Goal: Task Accomplishment & Management: Use online tool/utility

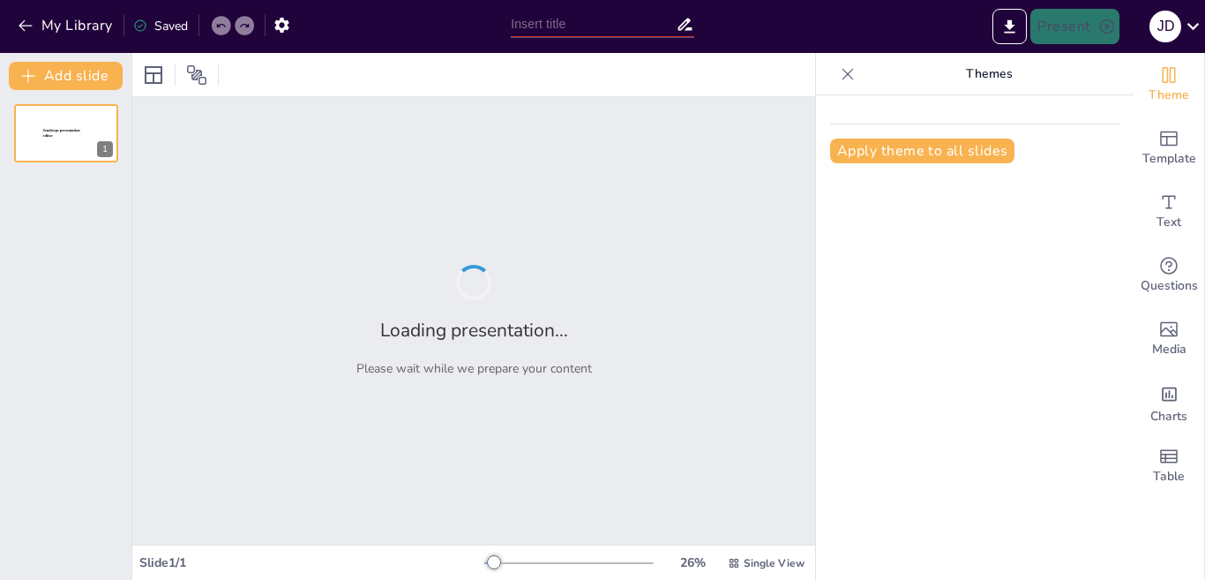
type input "Momentos Clave: Construyendo la Diapositiva de Nuestra Existencia"
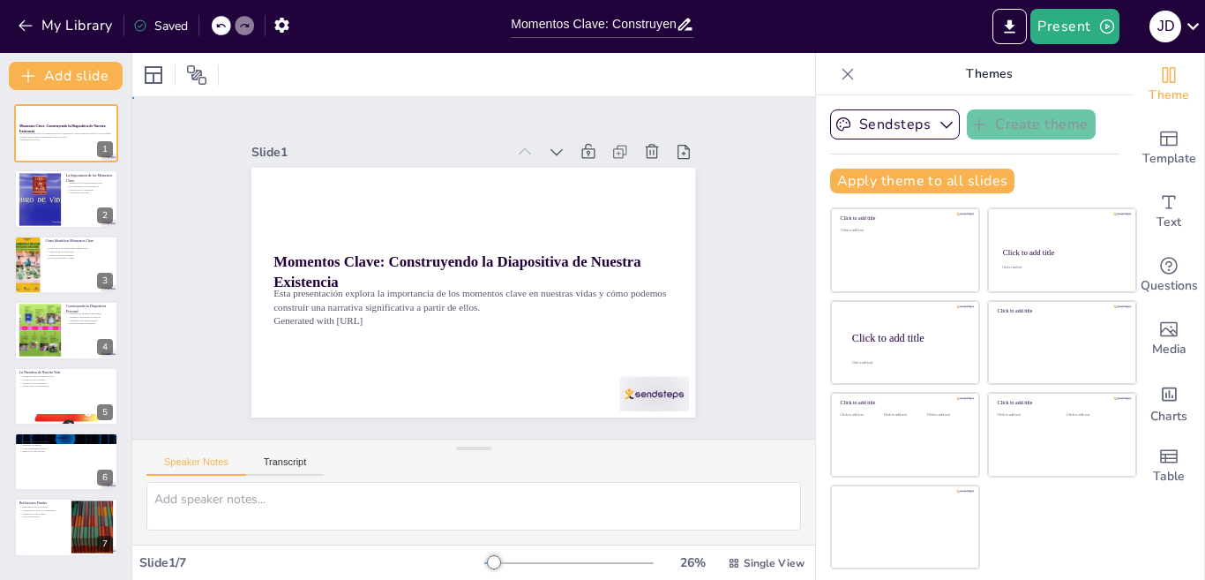
click at [727, 190] on div "Slide 1 Momentos Clave: Construyendo la Diapositiva de Nuestra Existencia Esta …" at bounding box center [473, 267] width 543 height 299
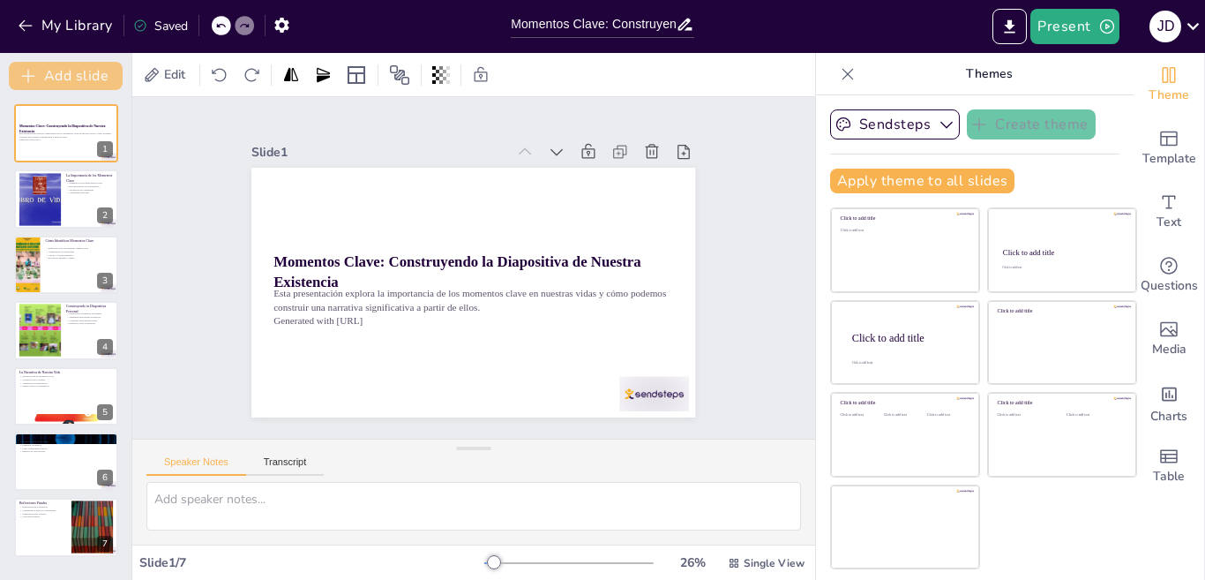
click at [75, 75] on button "Add slide" at bounding box center [66, 76] width 114 height 28
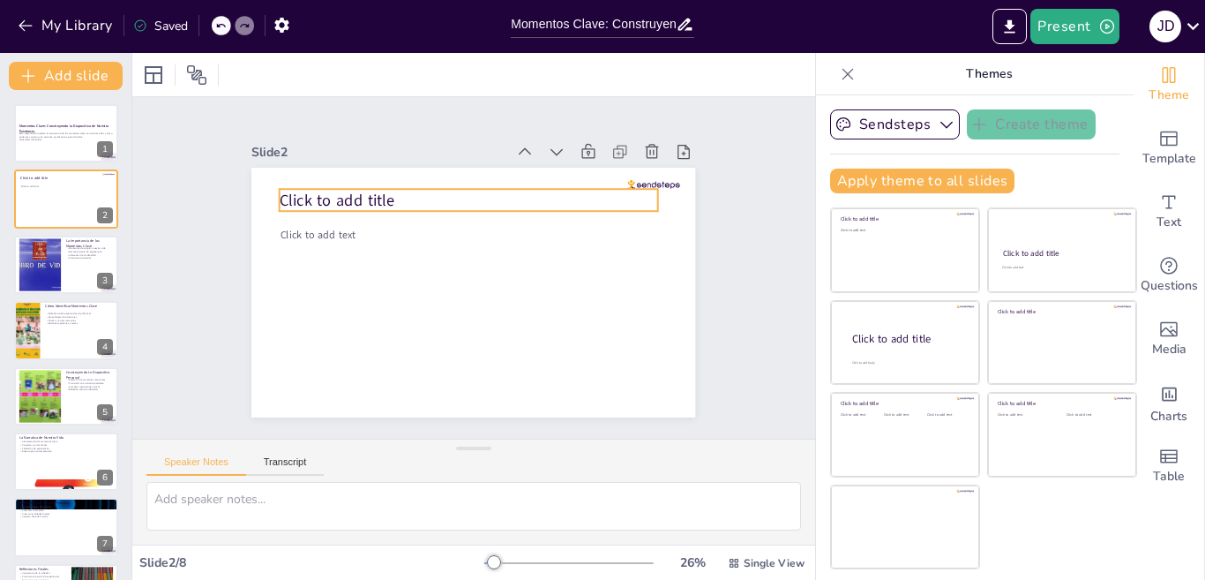
click at [429, 189] on p "Click to add title" at bounding box center [469, 200] width 379 height 22
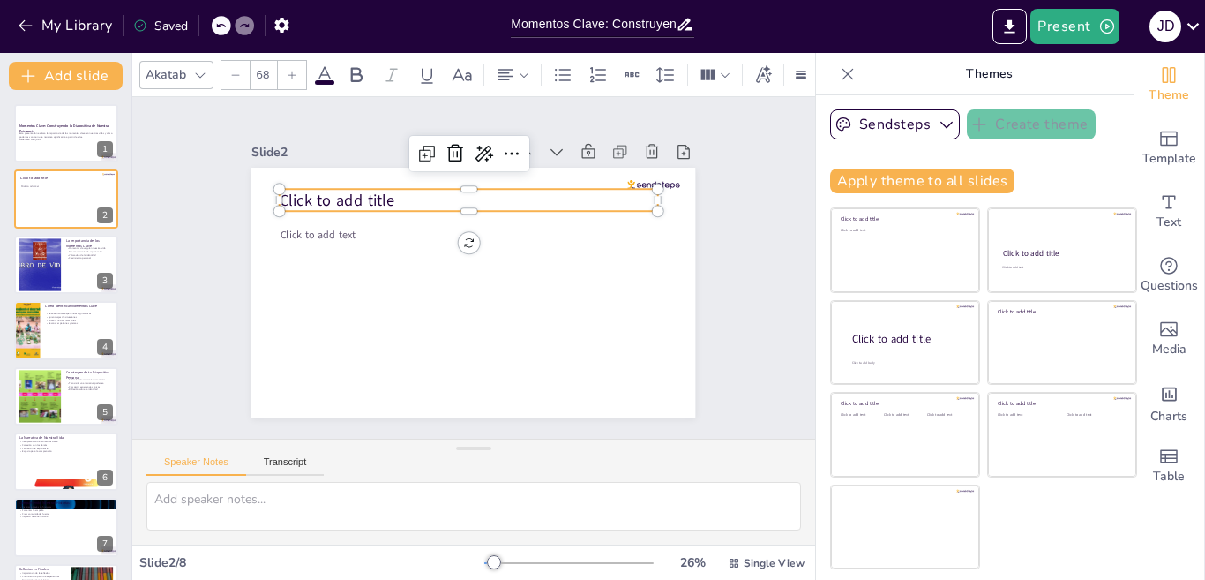
click at [408, 191] on p "Click to add title" at bounding box center [469, 200] width 379 height 22
click at [390, 196] on p "Click to add title" at bounding box center [476, 200] width 379 height 62
click at [370, 196] on span "Click to add title" at bounding box center [337, 199] width 115 height 21
click at [490, 178] on span "Click to add title" at bounding box center [512, 120] width 45 height 116
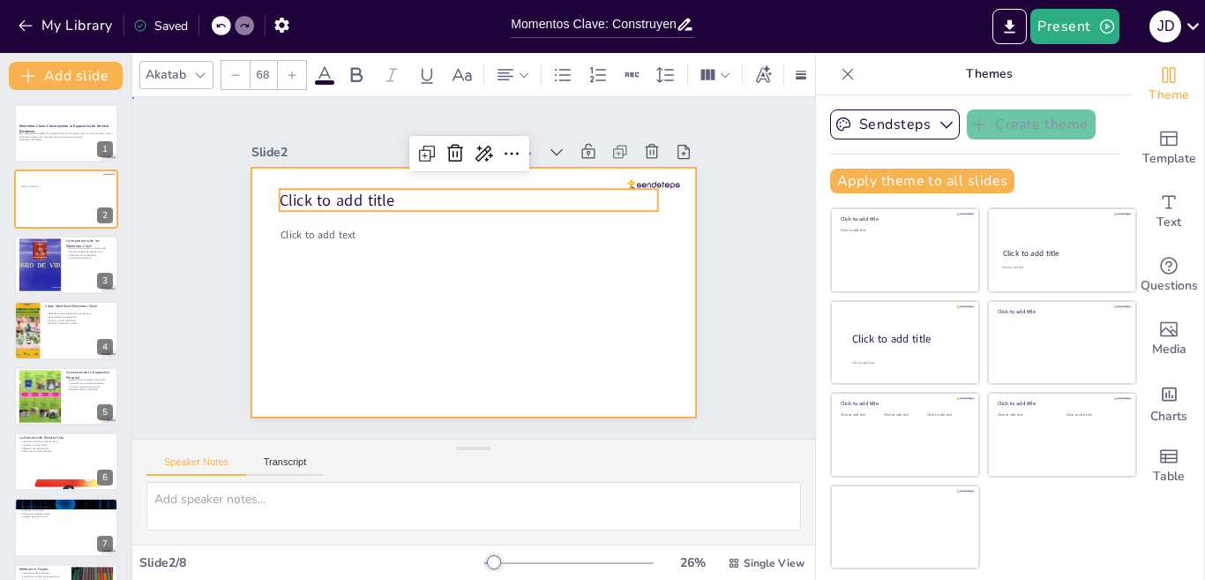
click at [366, 254] on div at bounding box center [473, 293] width 444 height 250
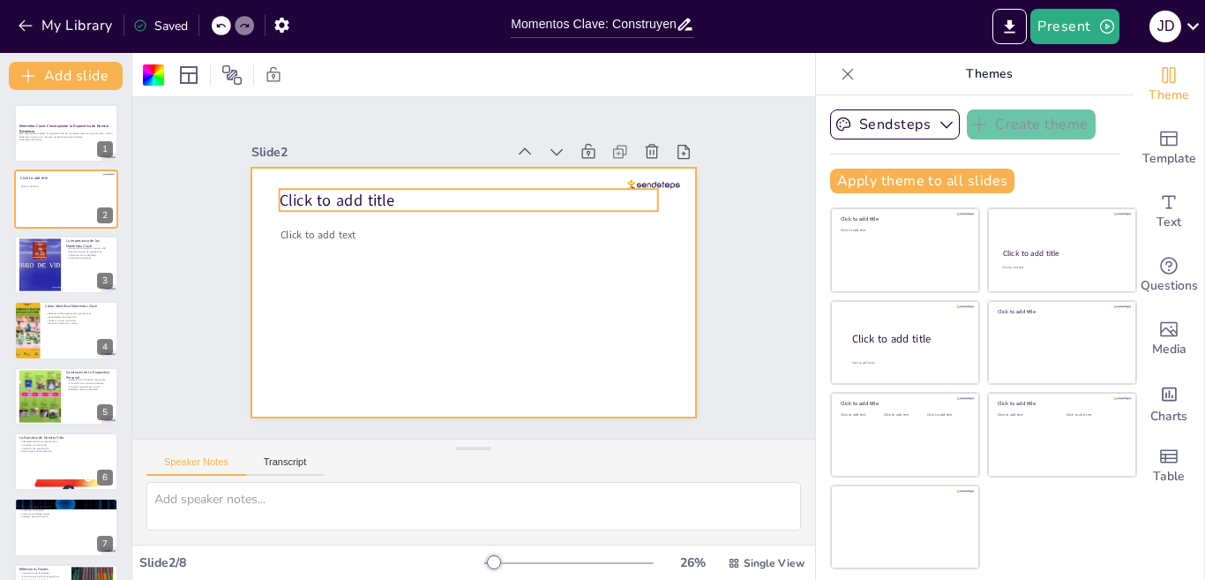
click at [404, 191] on p "Click to add title" at bounding box center [476, 200] width 379 height 62
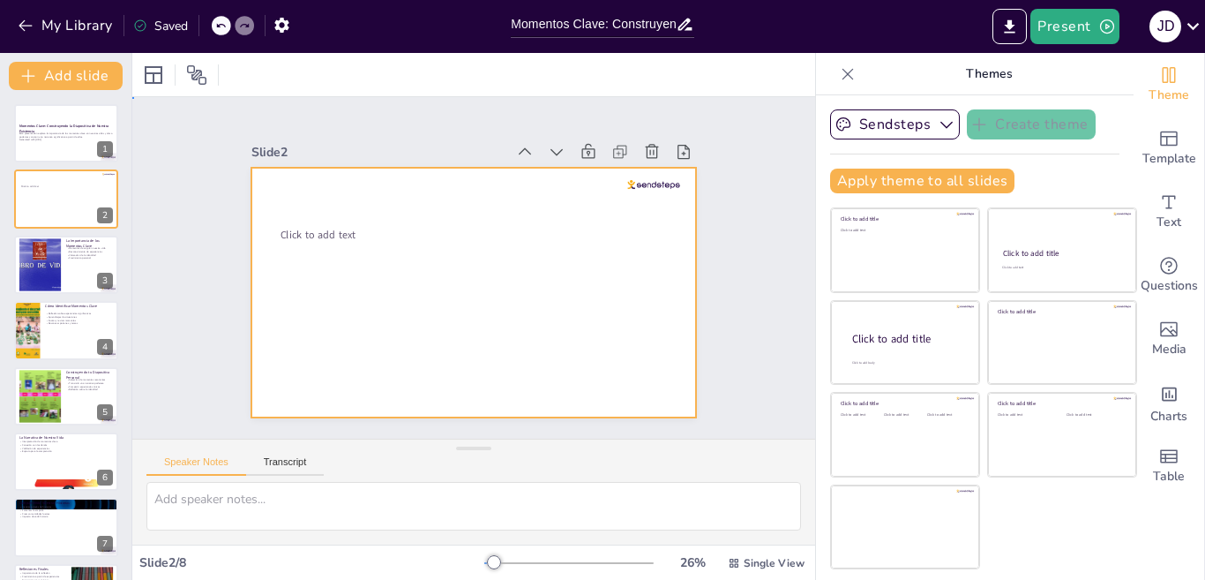
click at [407, 193] on div at bounding box center [473, 293] width 444 height 250
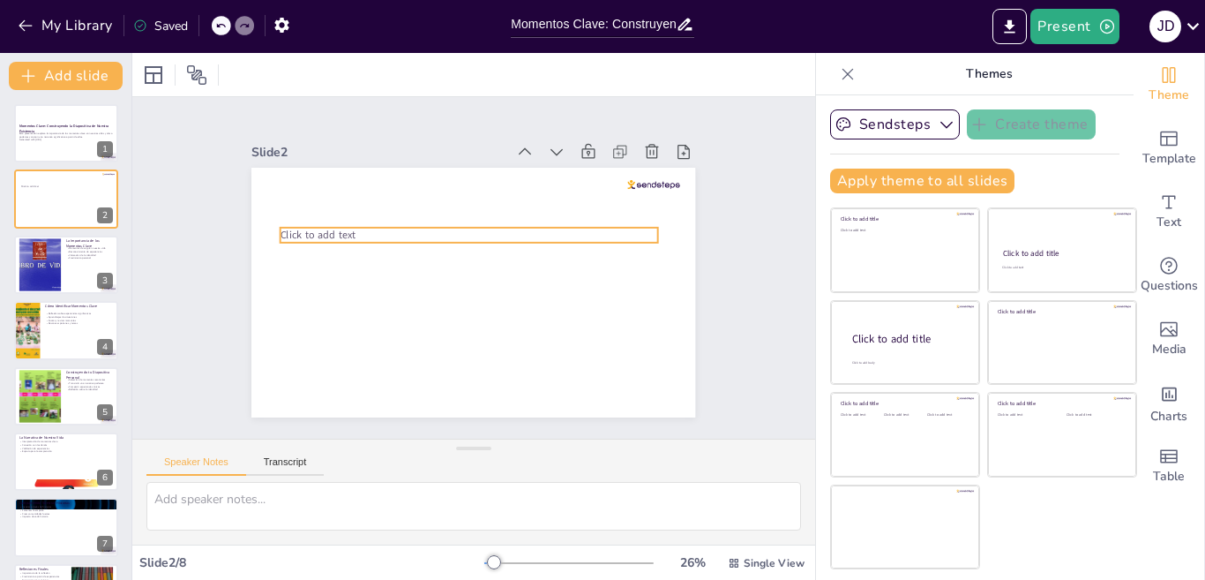
click at [321, 228] on span "Click to add text" at bounding box center [318, 235] width 75 height 14
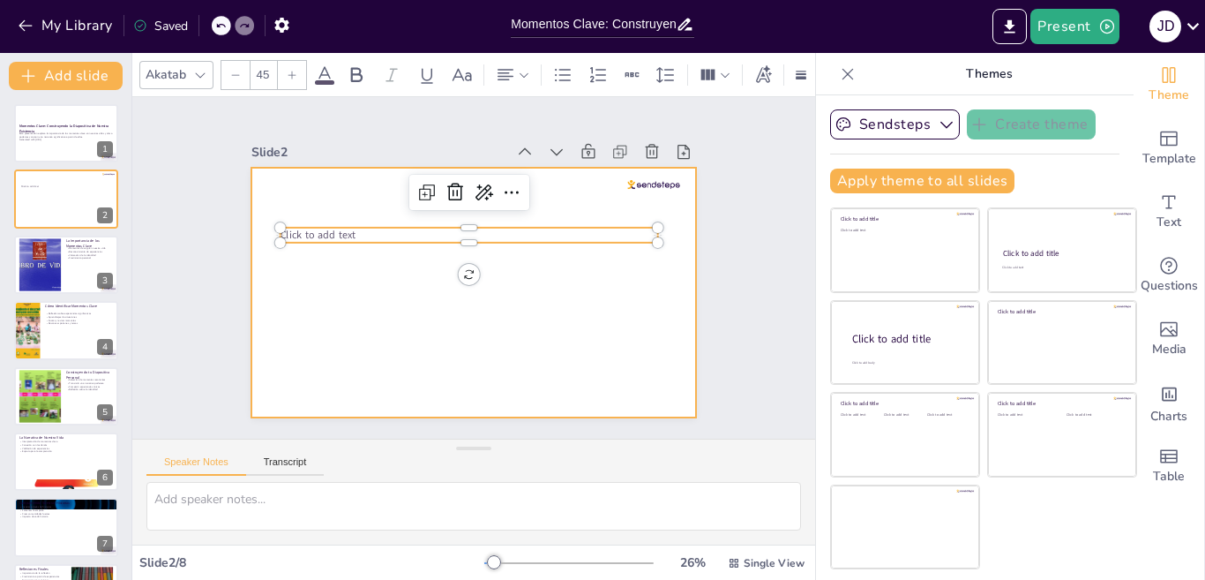
click at [340, 198] on div at bounding box center [463, 290] width 507 height 409
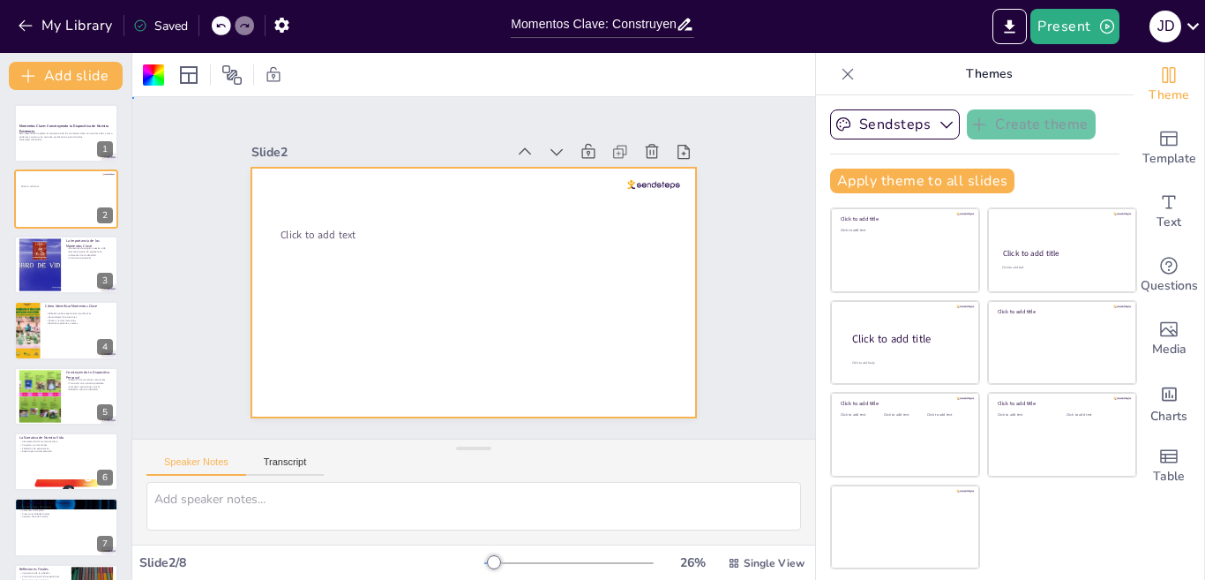
click at [340, 197] on div at bounding box center [473, 293] width 444 height 250
click at [302, 168] on div "Click to add text" at bounding box center [473, 168] width 444 height 0
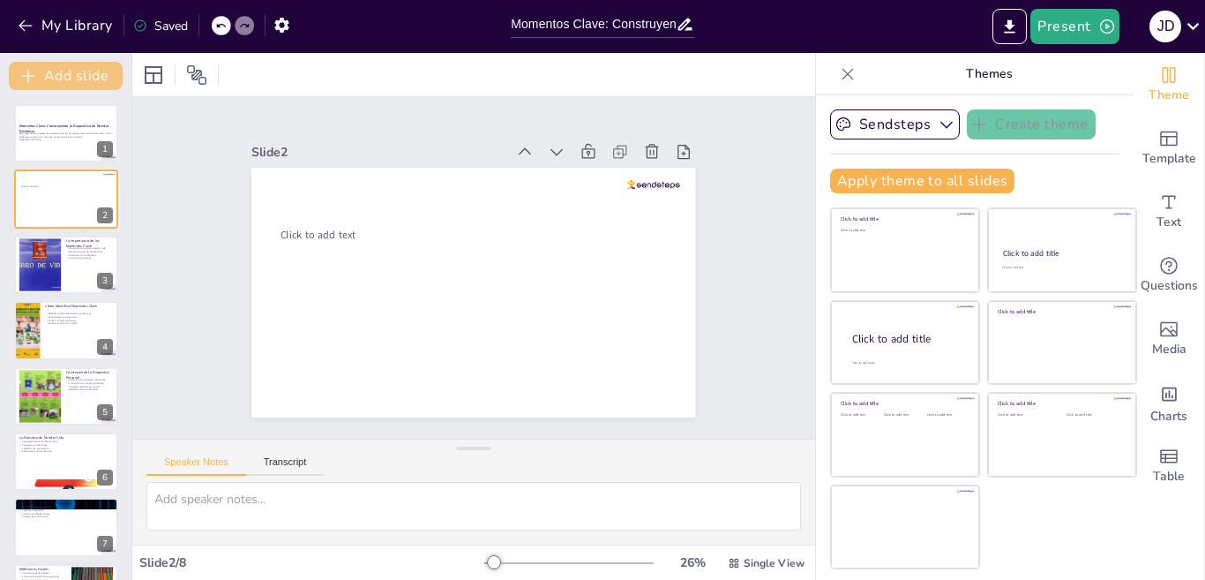
click at [77, 70] on button "Add slide" at bounding box center [66, 76] width 114 height 28
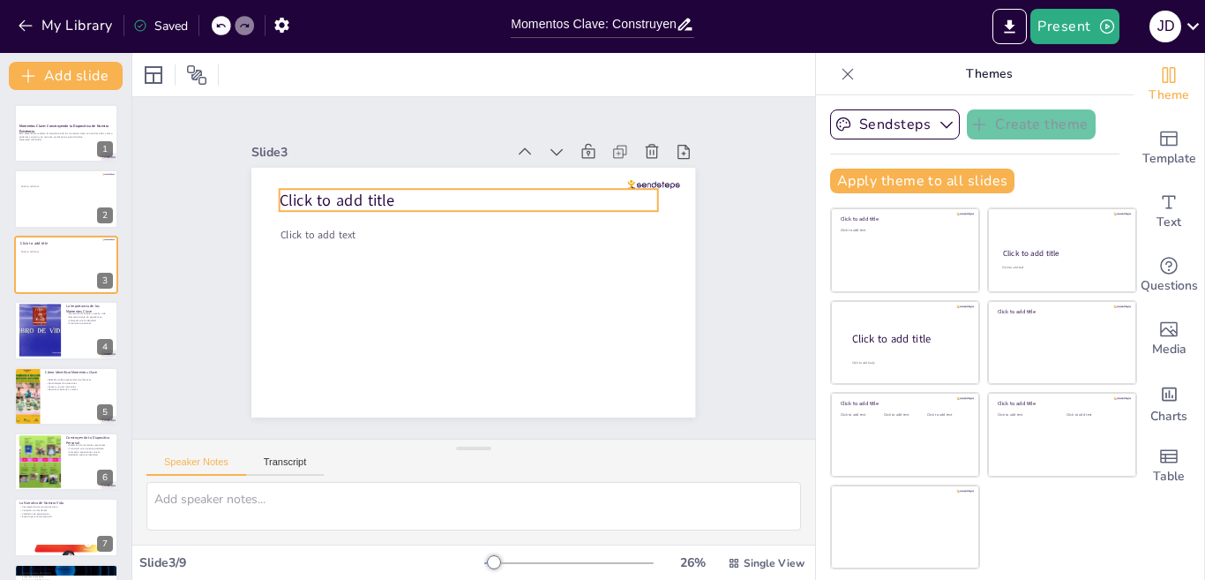
click at [423, 200] on p "Click to add title" at bounding box center [469, 200] width 379 height 22
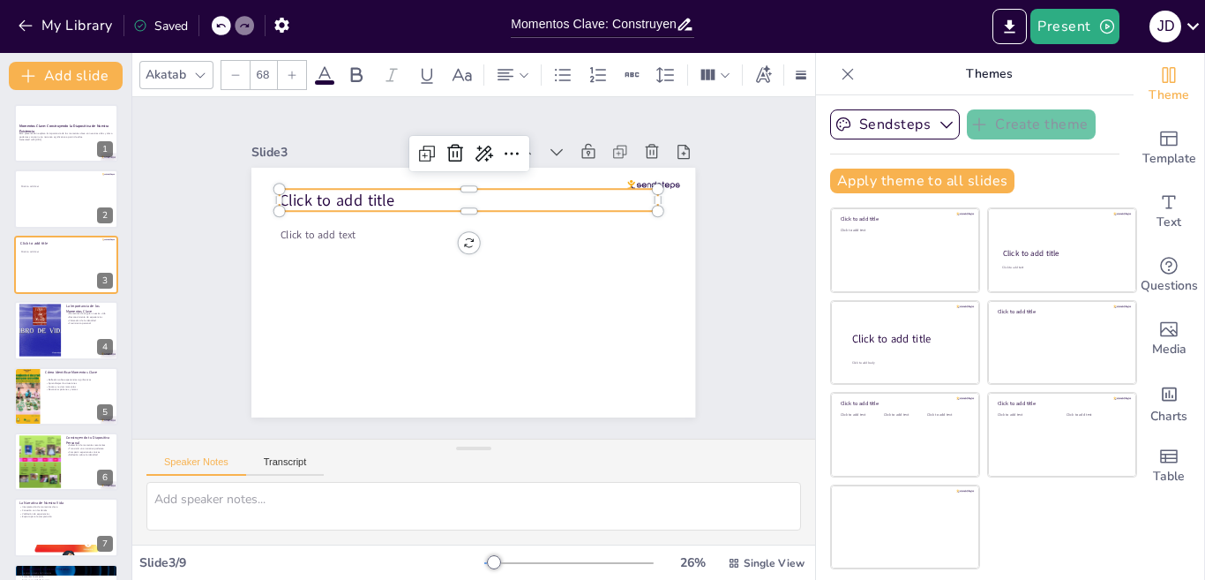
click at [411, 189] on p "Click to add title" at bounding box center [476, 199] width 379 height 61
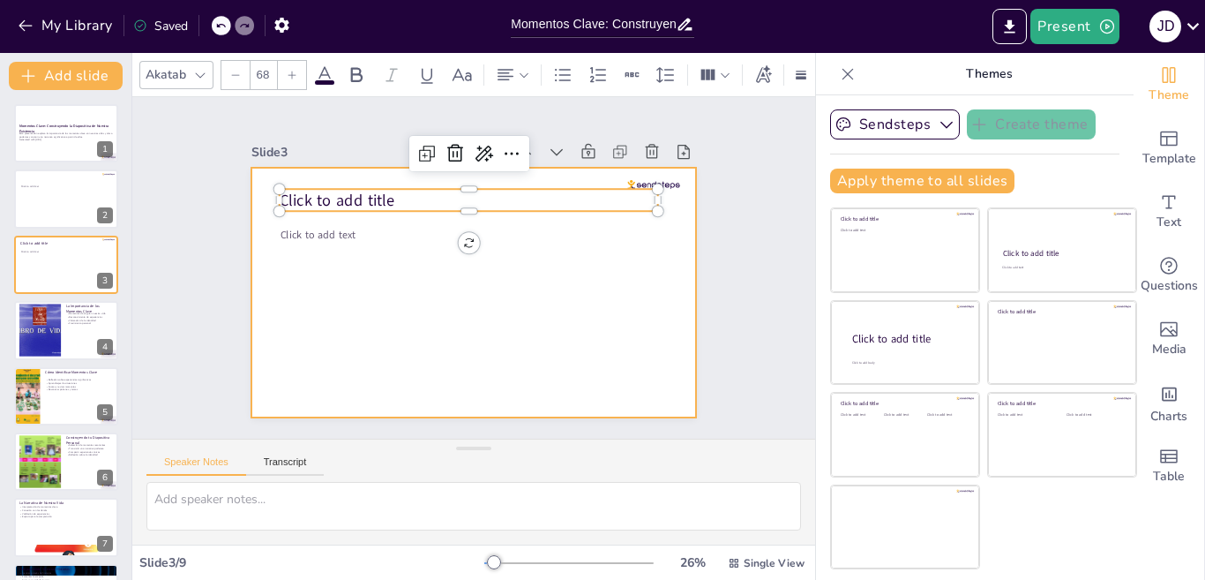
click at [536, 214] on div at bounding box center [473, 293] width 444 height 250
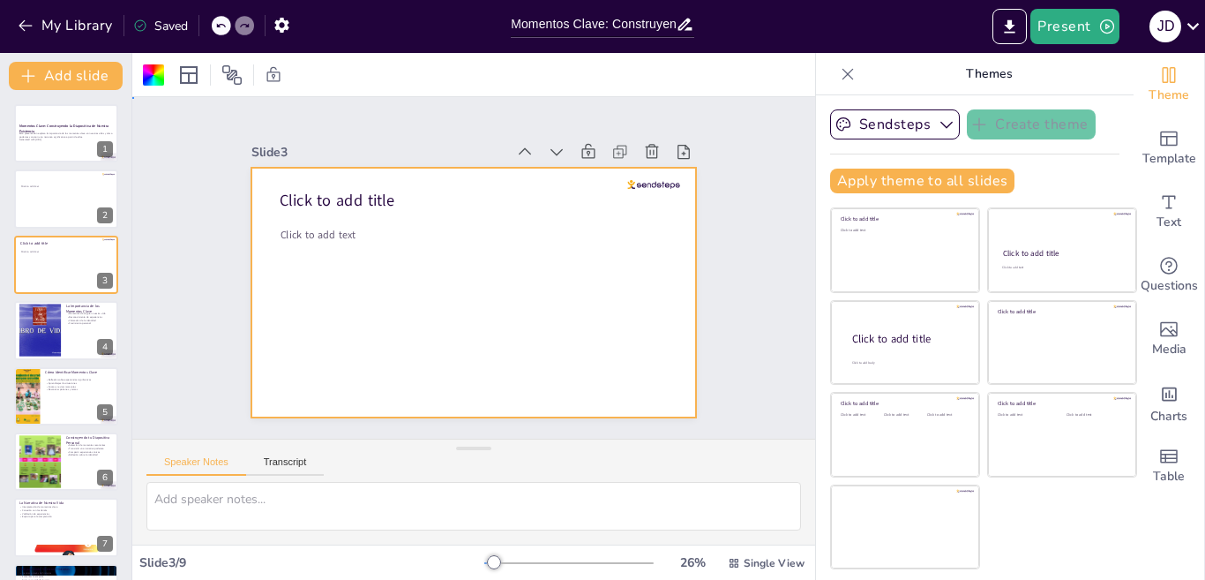
click at [746, 148] on div "Slide 1 Momentos Clave: Construyendo la Diapositiva de Nuestra Existencia Esta …" at bounding box center [473, 268] width 739 height 476
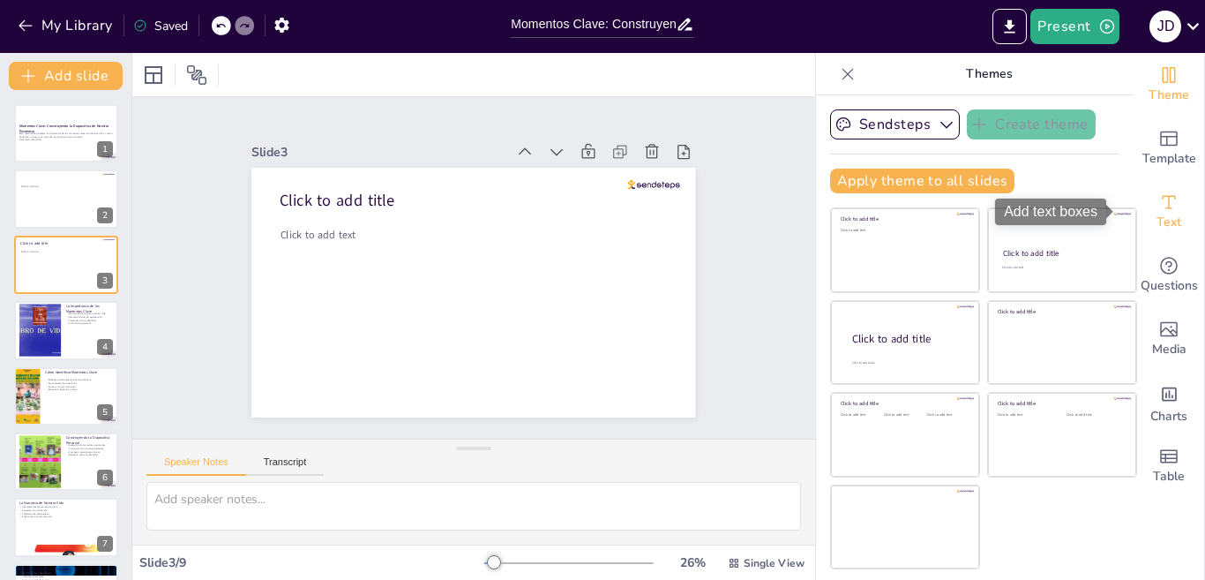
click at [1164, 220] on span "Text" at bounding box center [1169, 222] width 25 height 19
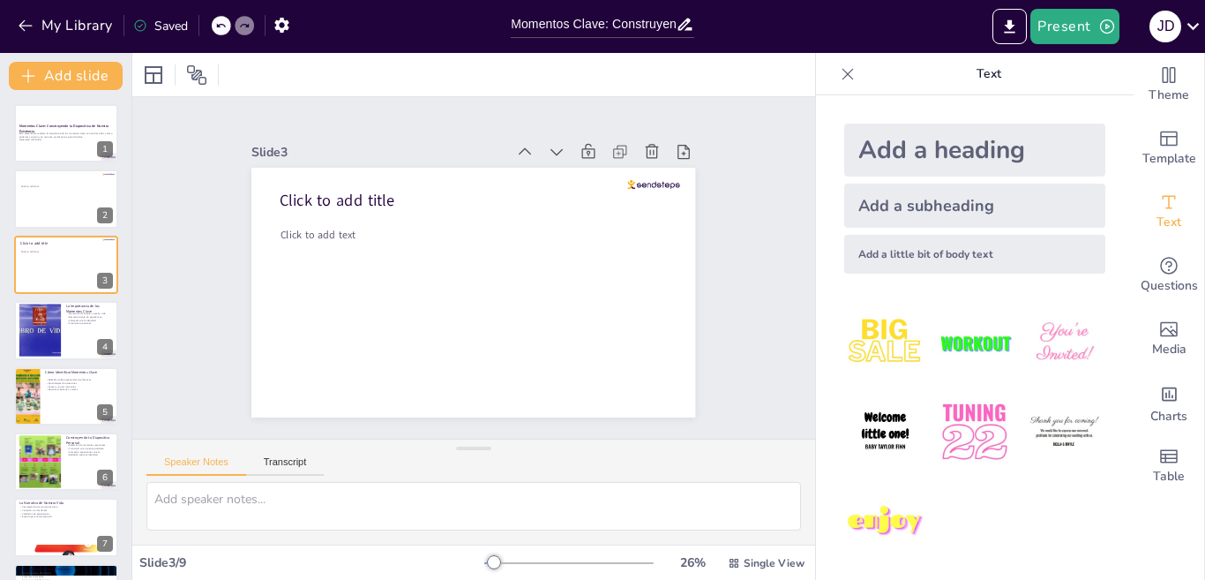
click at [896, 355] on img at bounding box center [885, 343] width 82 height 82
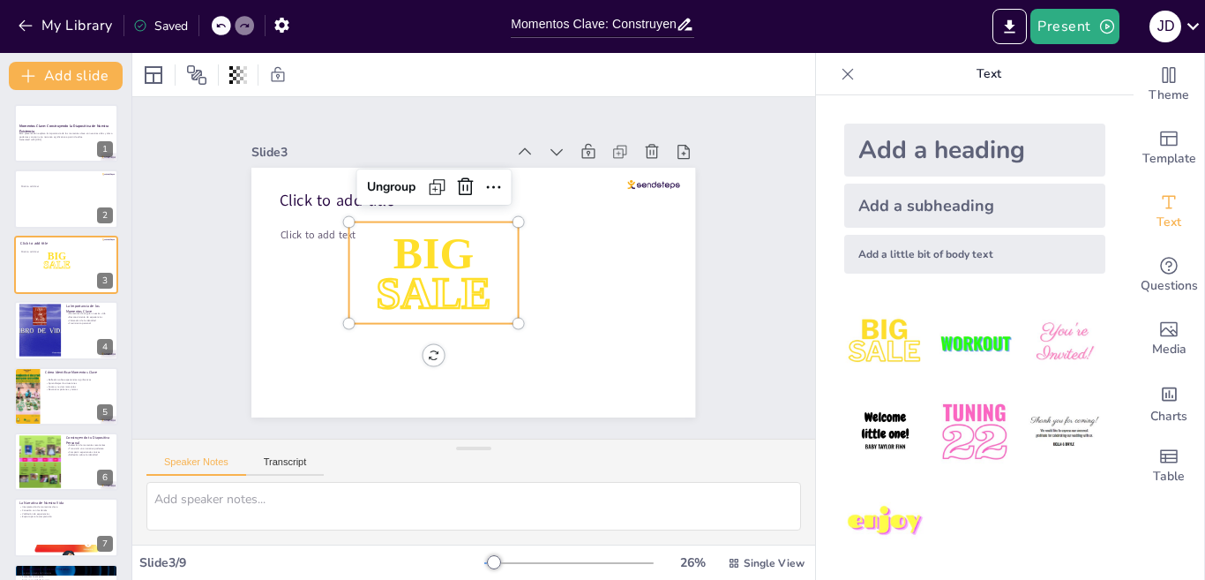
click at [963, 333] on img at bounding box center [974, 343] width 82 height 82
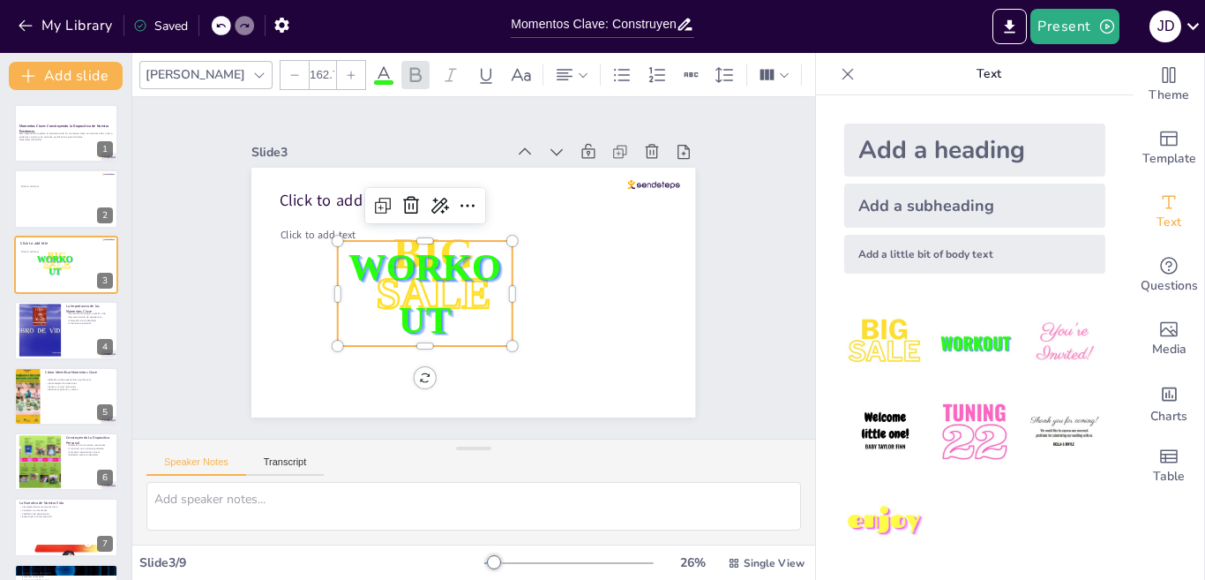
click at [217, 19] on div at bounding box center [221, 25] width 19 height 19
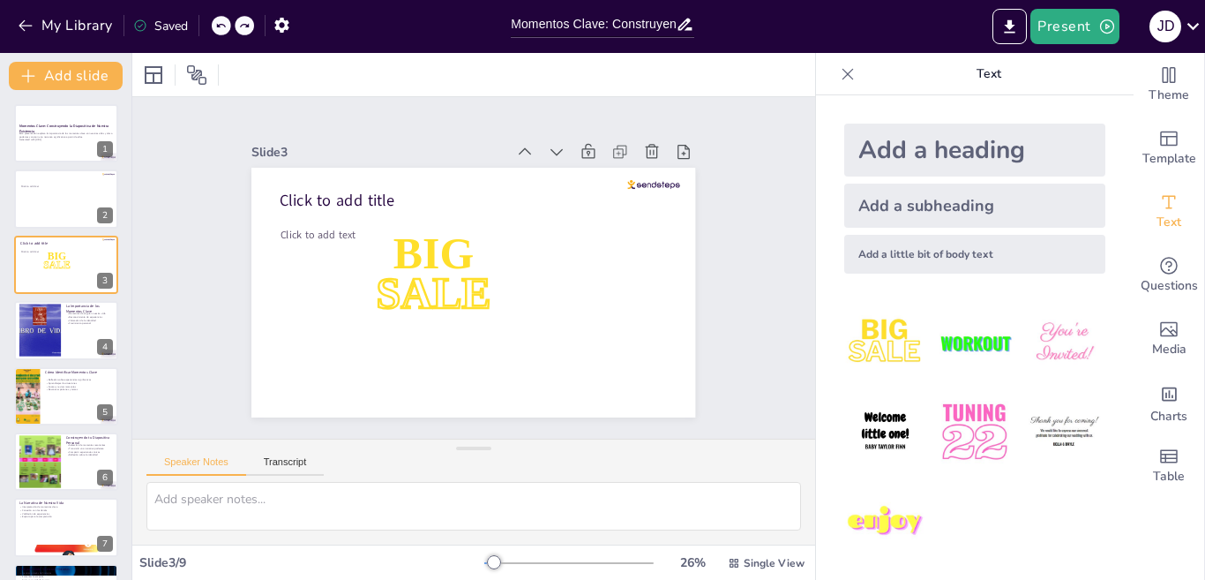
click at [217, 19] on div at bounding box center [221, 25] width 19 height 19
click at [954, 347] on img at bounding box center [974, 343] width 82 height 82
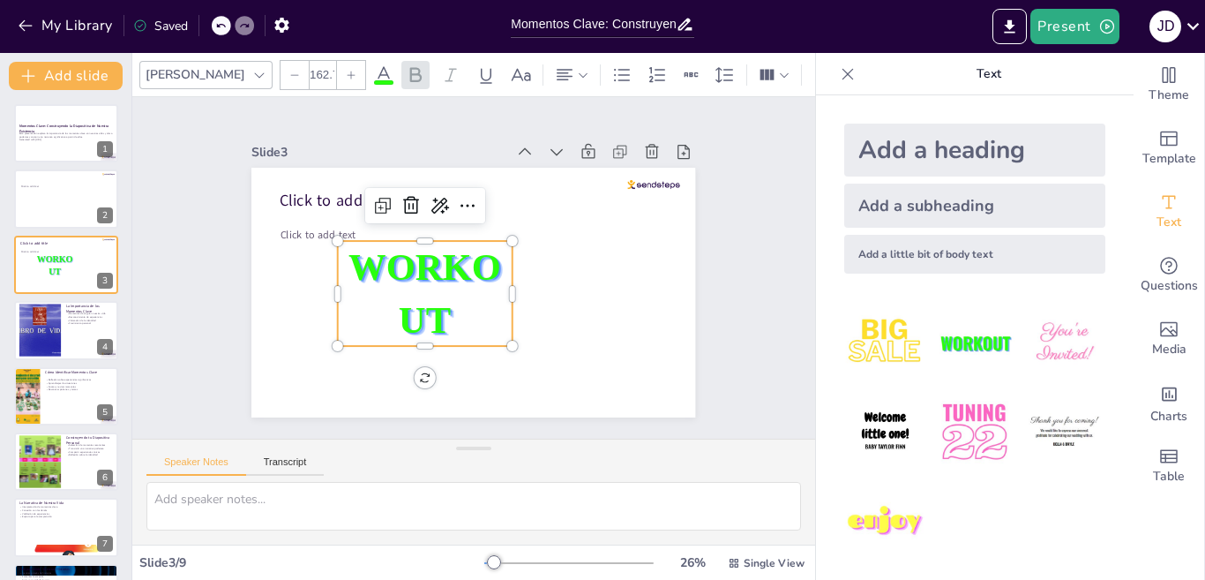
click at [431, 323] on span "WORKOUT" at bounding box center [426, 285] width 156 height 104
click at [431, 320] on span "WORKOUT" at bounding box center [432, 253] width 153 height 133
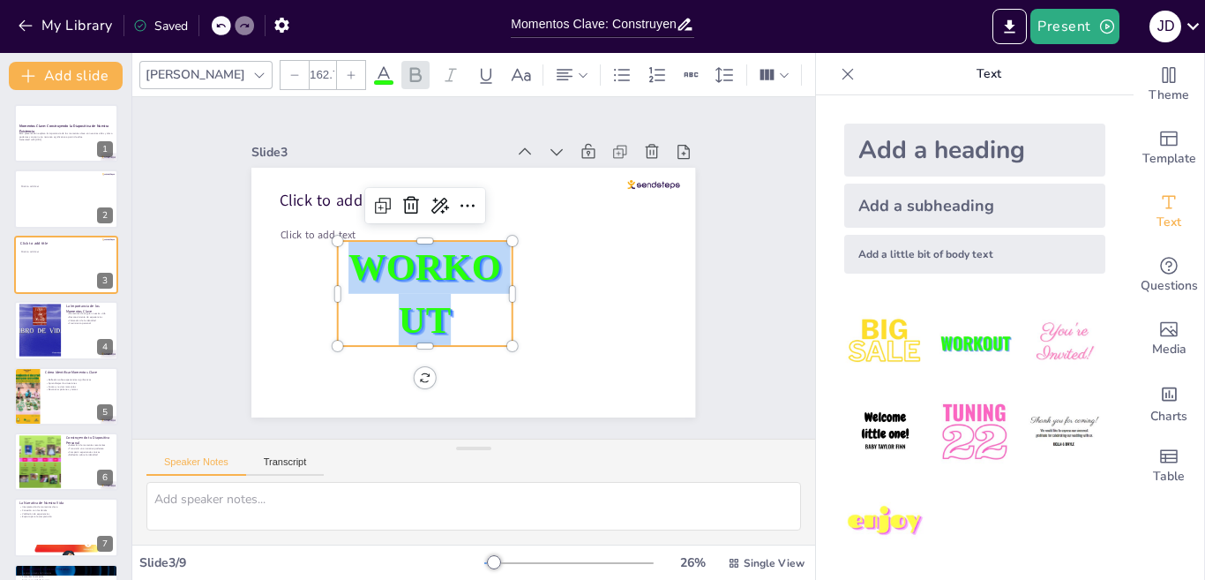
click at [431, 323] on span "WORKOUT" at bounding box center [426, 285] width 156 height 104
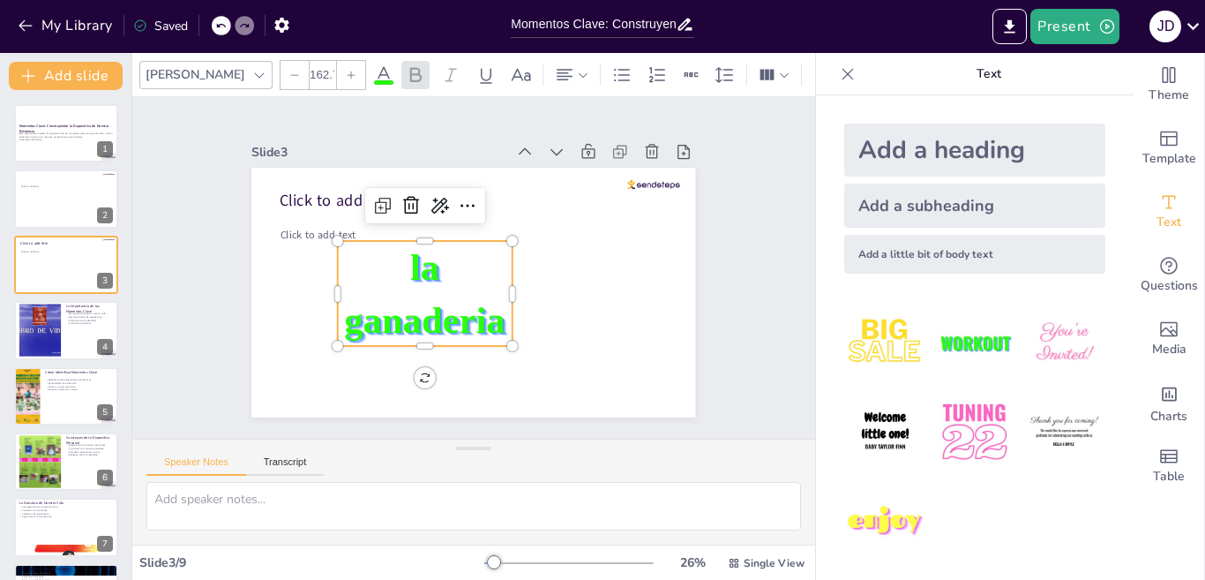
click at [691, 466] on div "Speaker Notes Transcript" at bounding box center [473, 460] width 683 height 42
click at [425, 269] on p "la ganaderia" at bounding box center [423, 288] width 184 height 123
click at [675, 147] on icon at bounding box center [684, 152] width 18 height 18
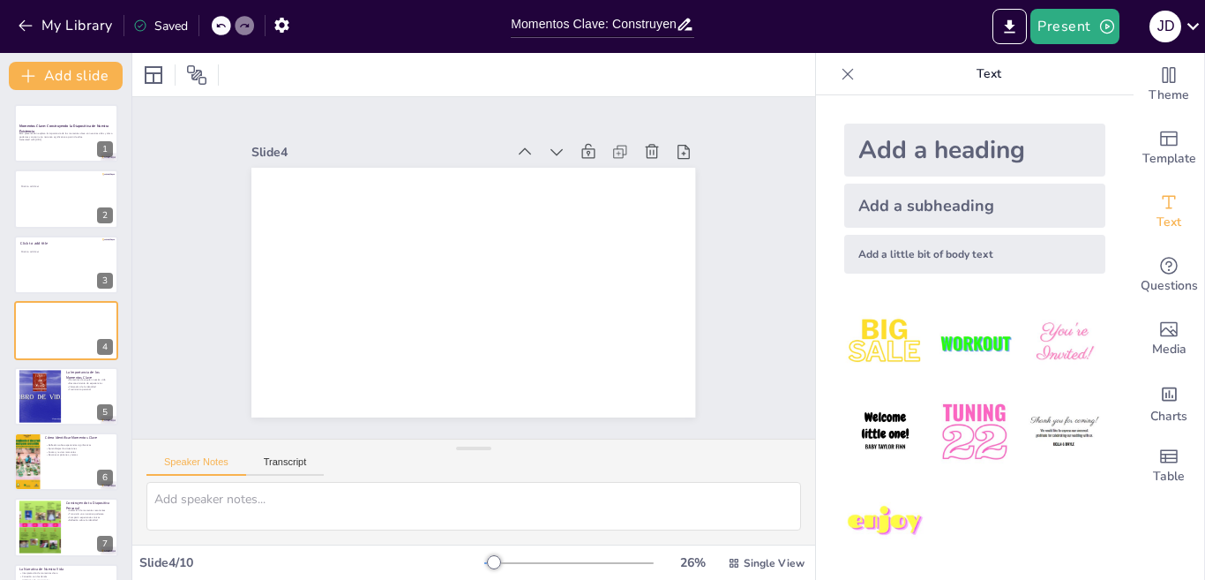
click at [223, 32] on div at bounding box center [221, 25] width 19 height 19
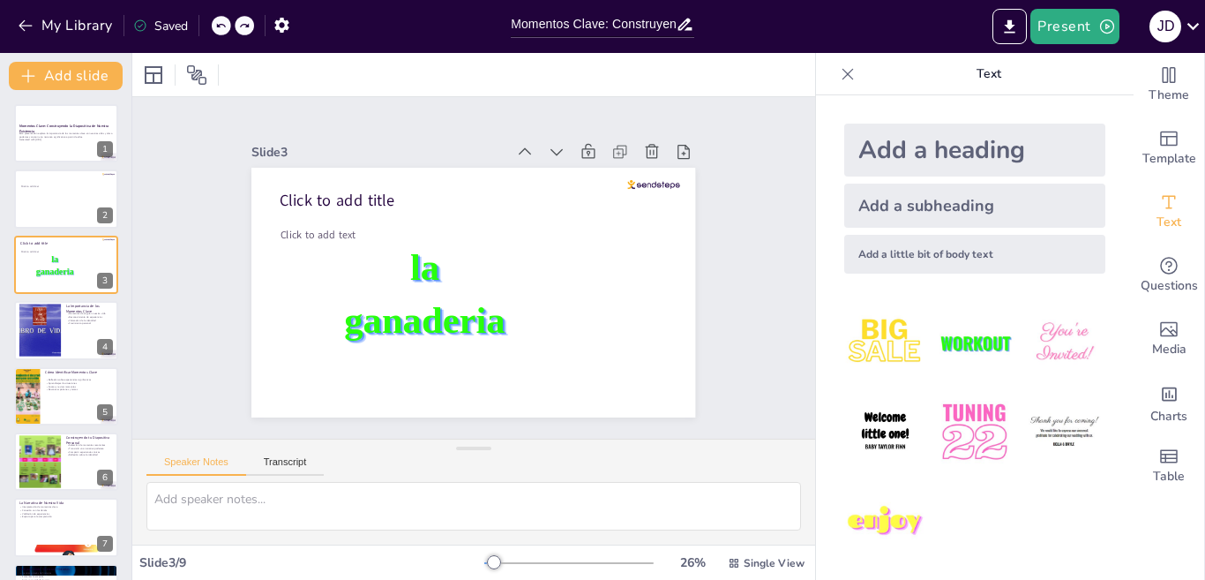
click at [223, 32] on div at bounding box center [221, 25] width 19 height 19
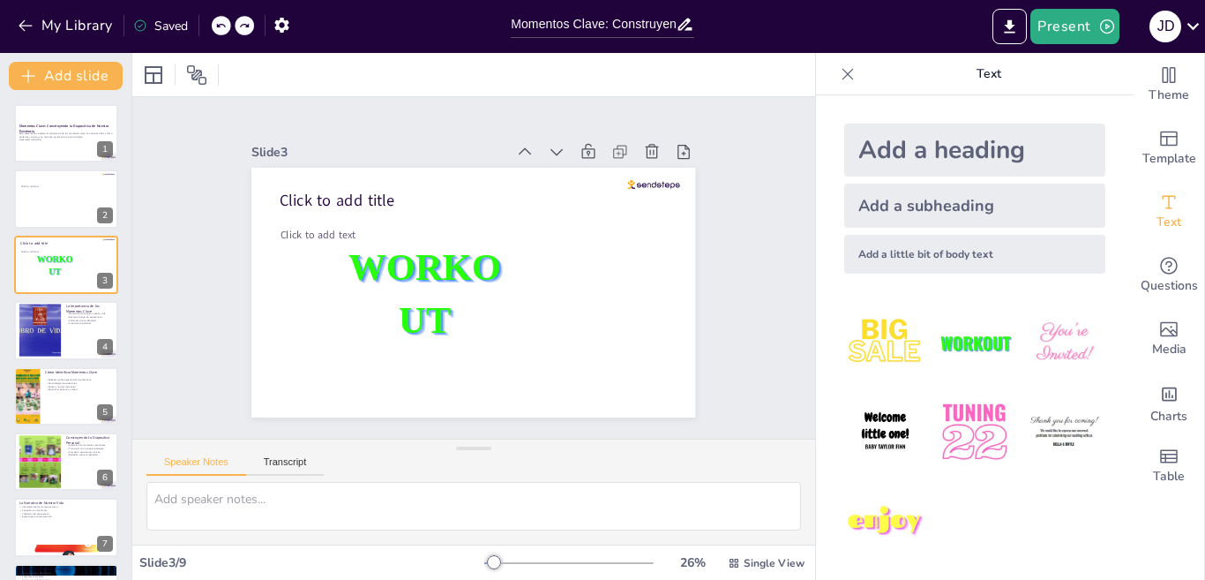
click at [223, 32] on div at bounding box center [221, 25] width 19 height 19
click at [223, 32] on div "My Library Saved" at bounding box center [149, 25] width 298 height 32
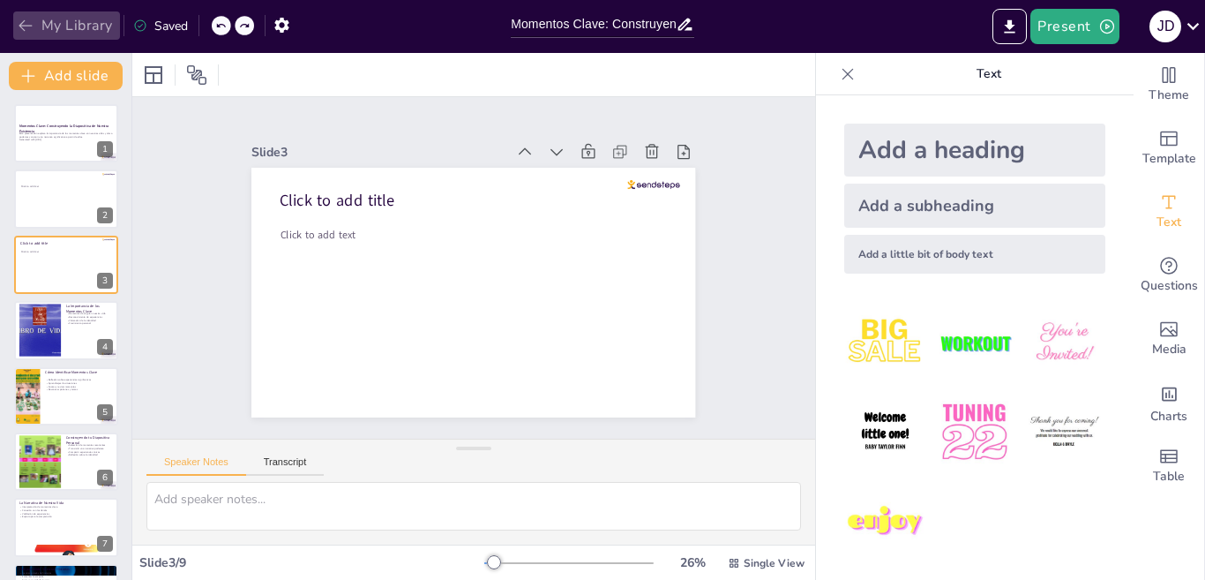
click at [14, 18] on button "My Library" at bounding box center [66, 25] width 107 height 28
